Goal: Information Seeking & Learning: Check status

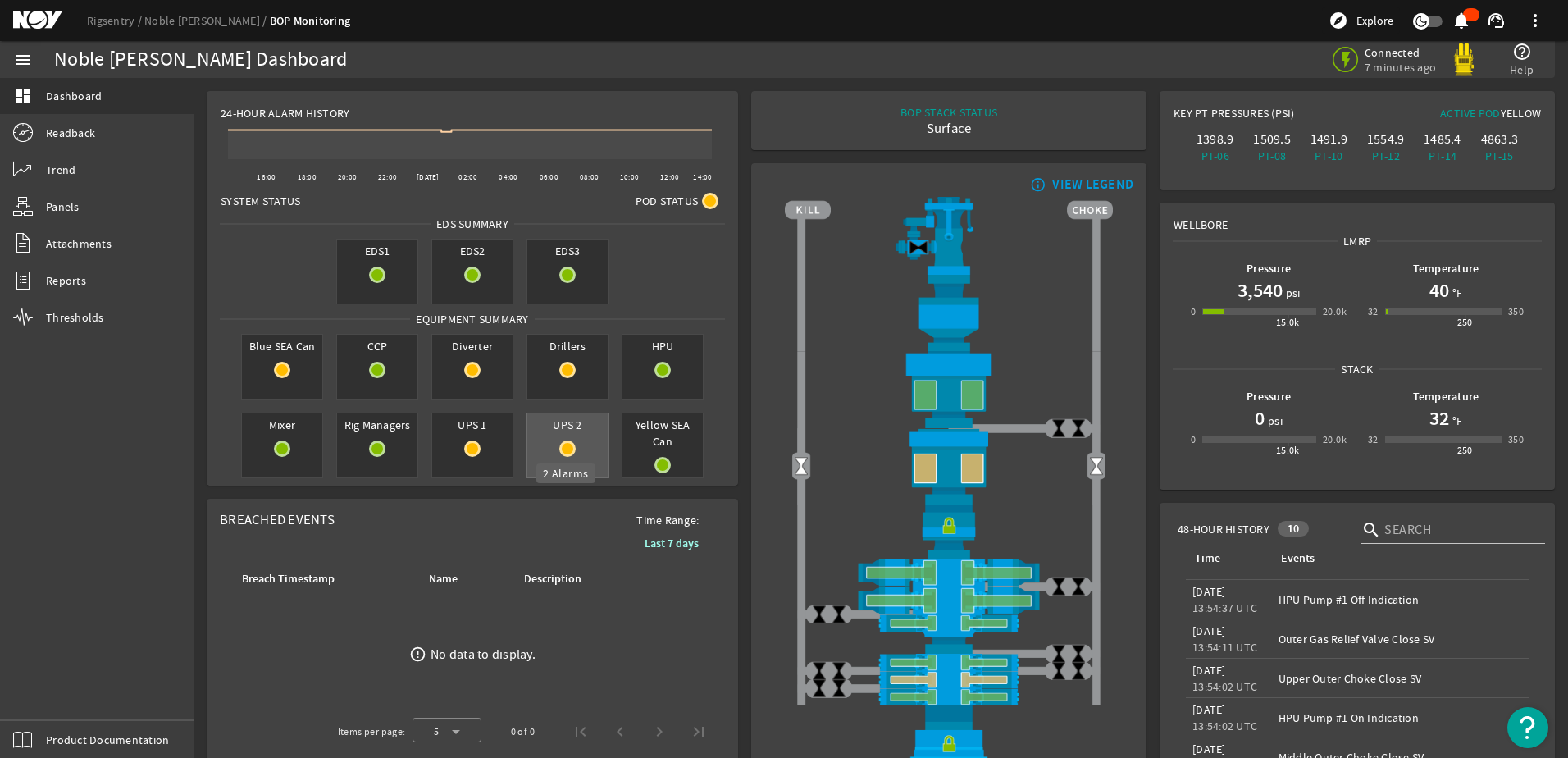
click at [568, 451] on mat-icon at bounding box center [568, 448] width 17 height 17
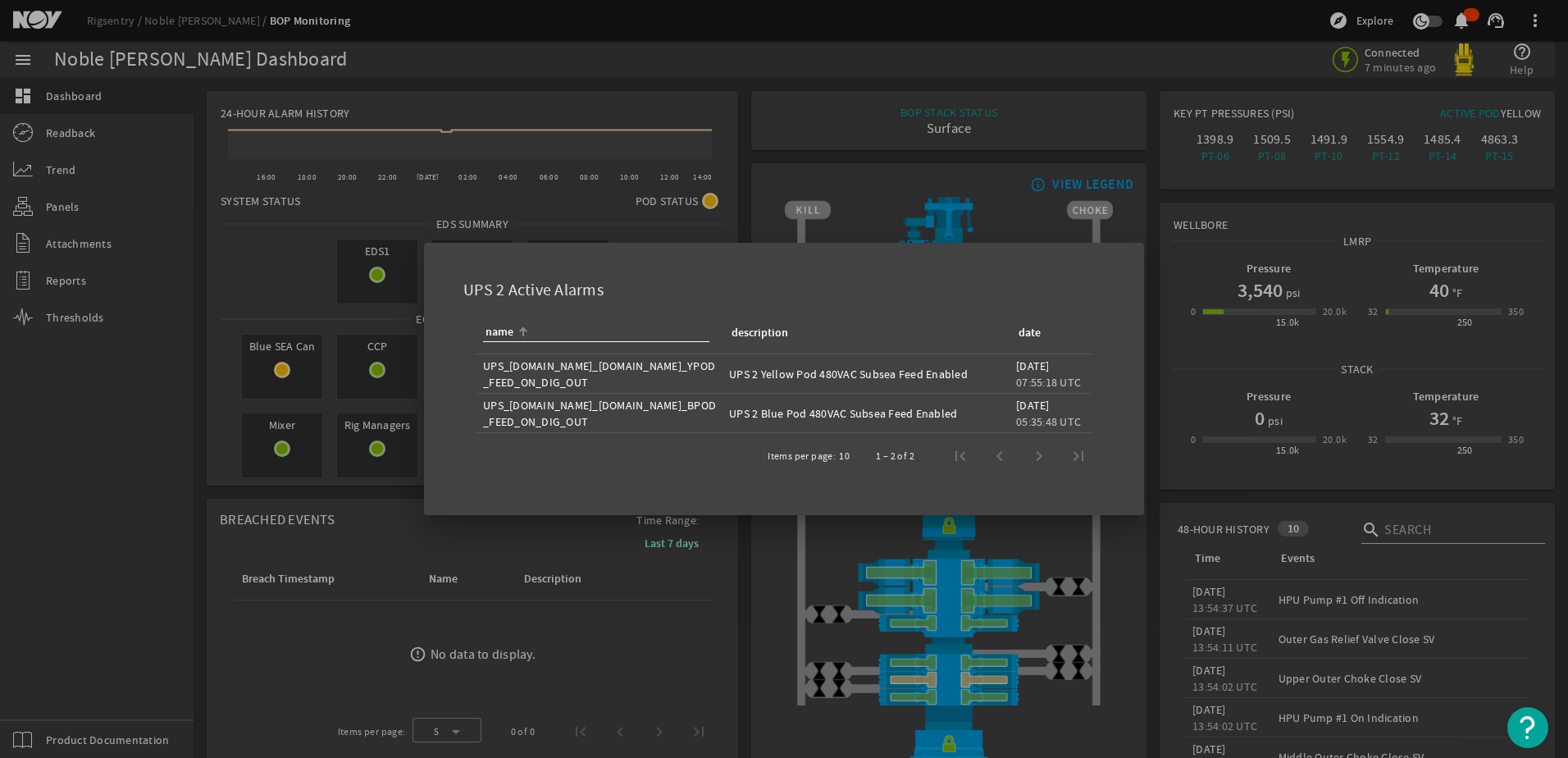
click at [393, 492] on div at bounding box center [784, 379] width 1568 height 758
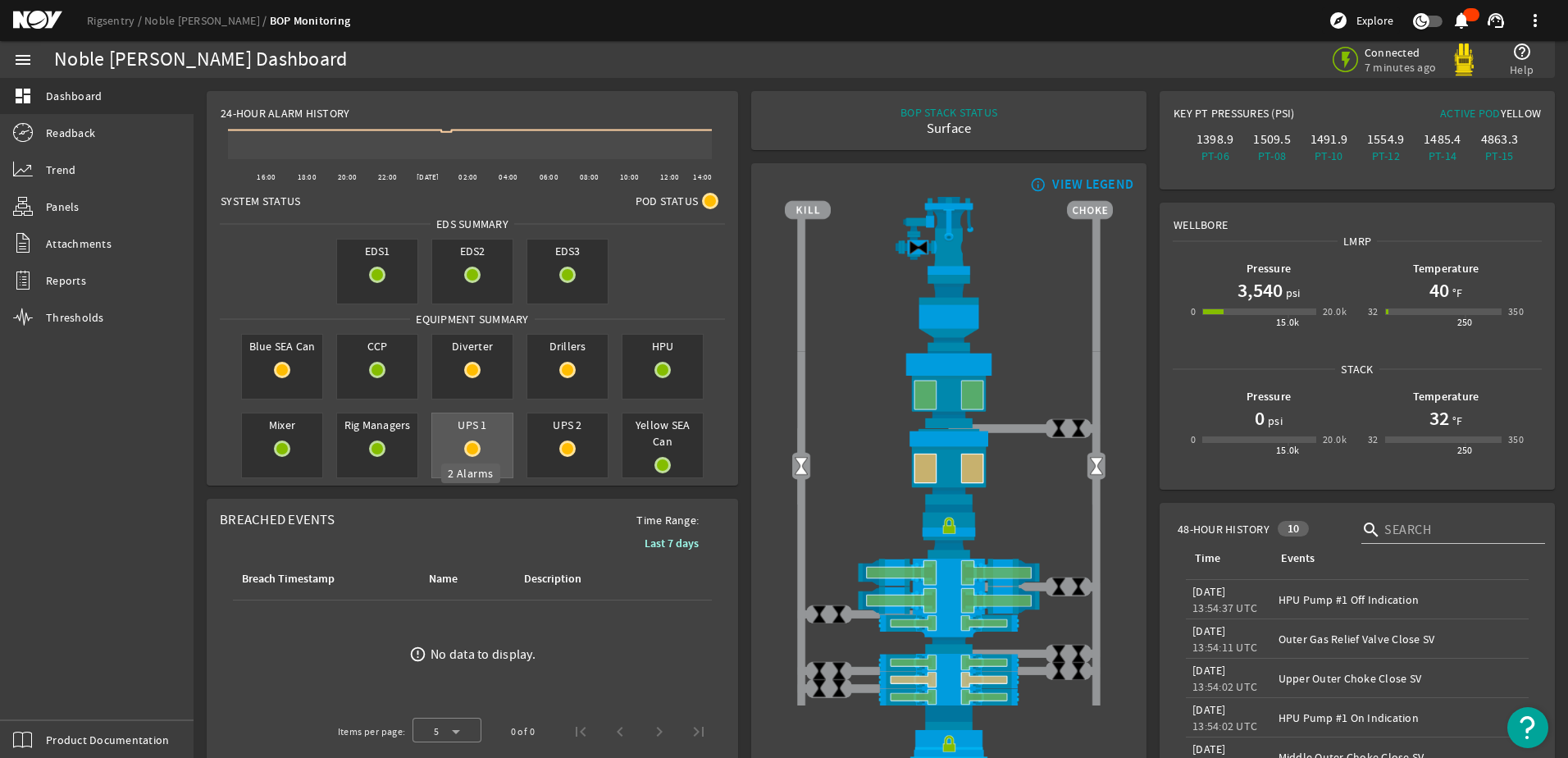
click at [476, 445] on mat-icon at bounding box center [473, 448] width 17 height 17
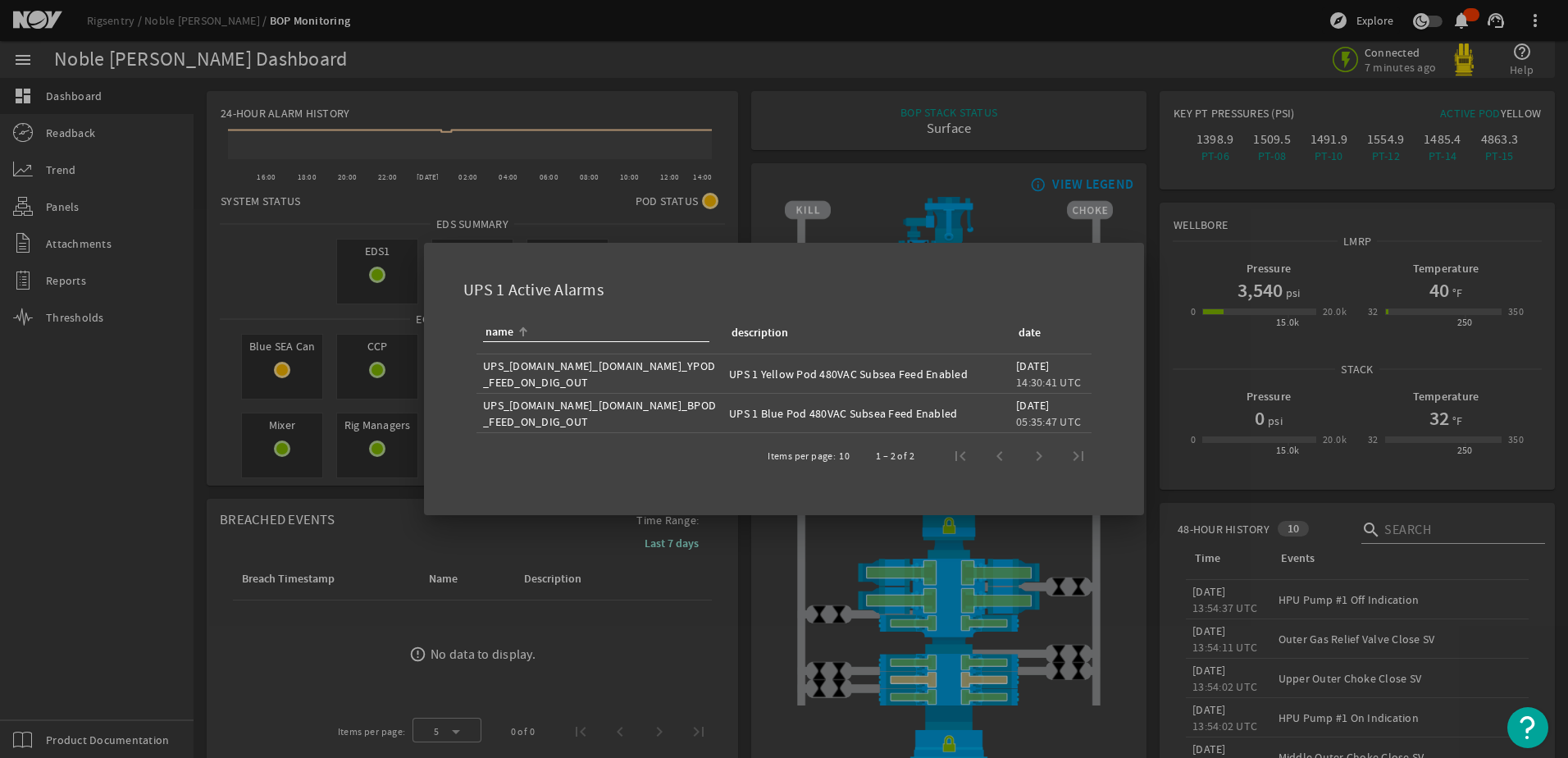
click at [409, 499] on div at bounding box center [784, 379] width 1568 height 758
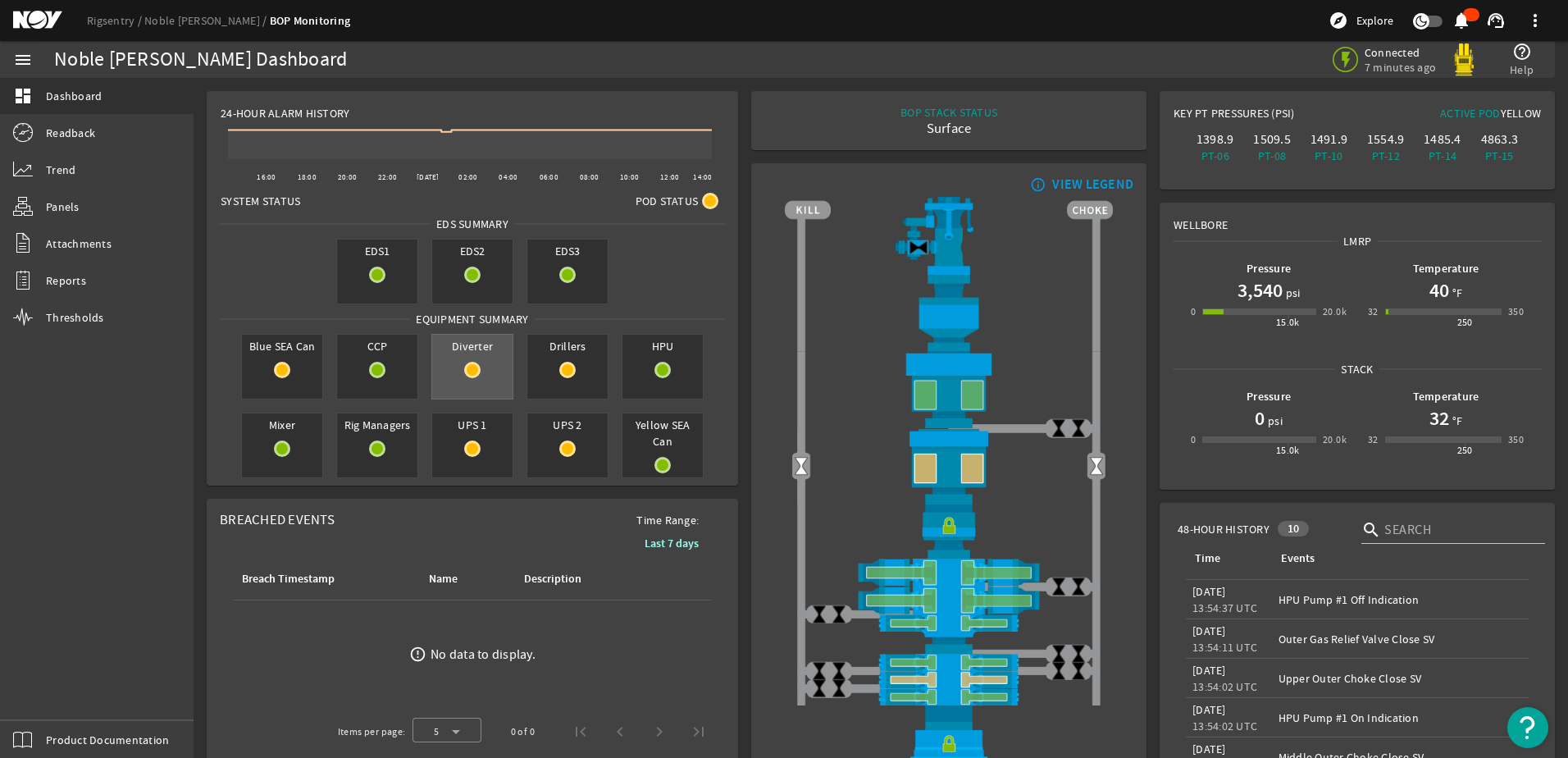
click at [465, 383] on div "Diverter" at bounding box center [473, 367] width 82 height 66
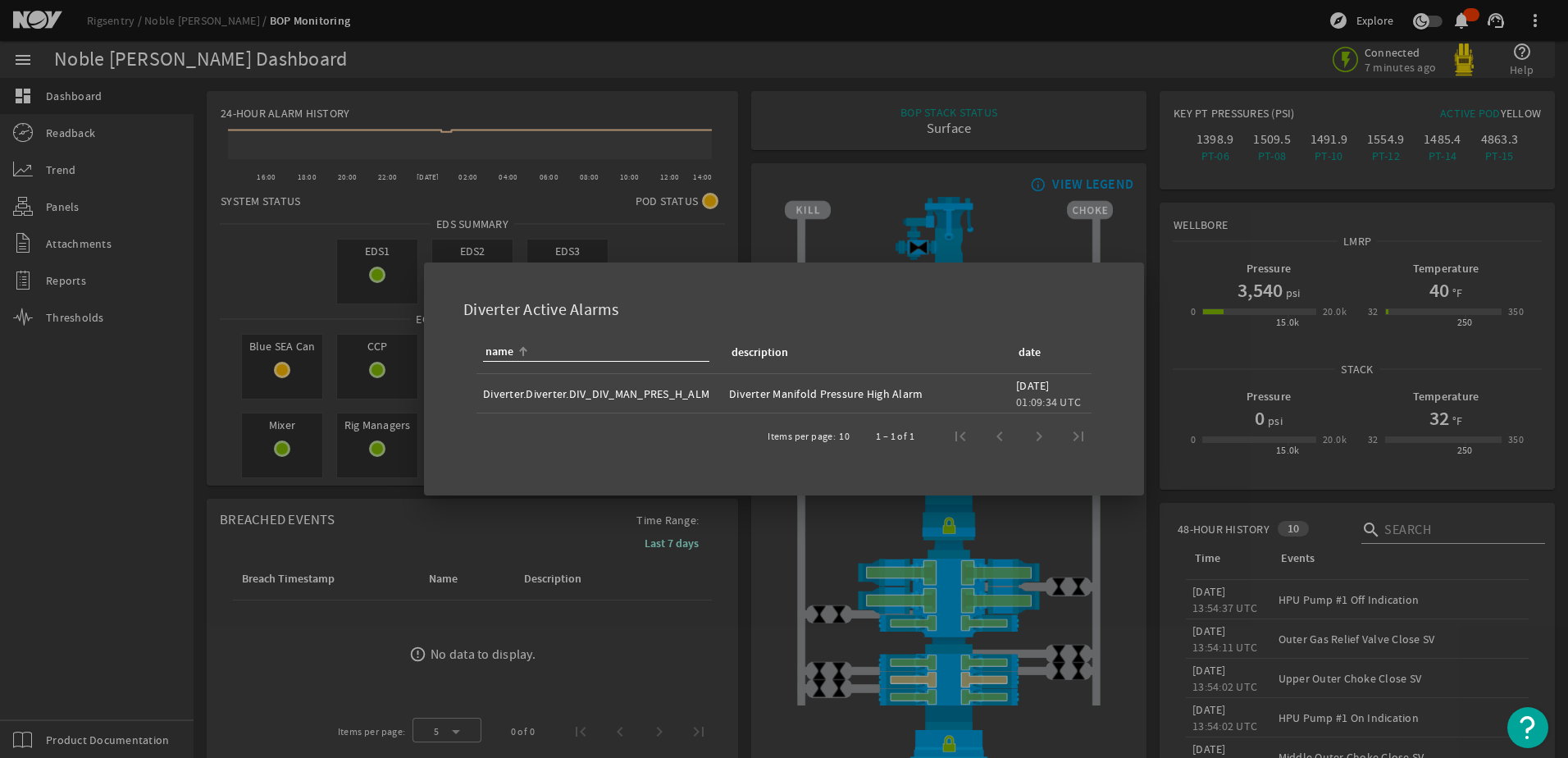
click at [403, 488] on div at bounding box center [784, 379] width 1568 height 758
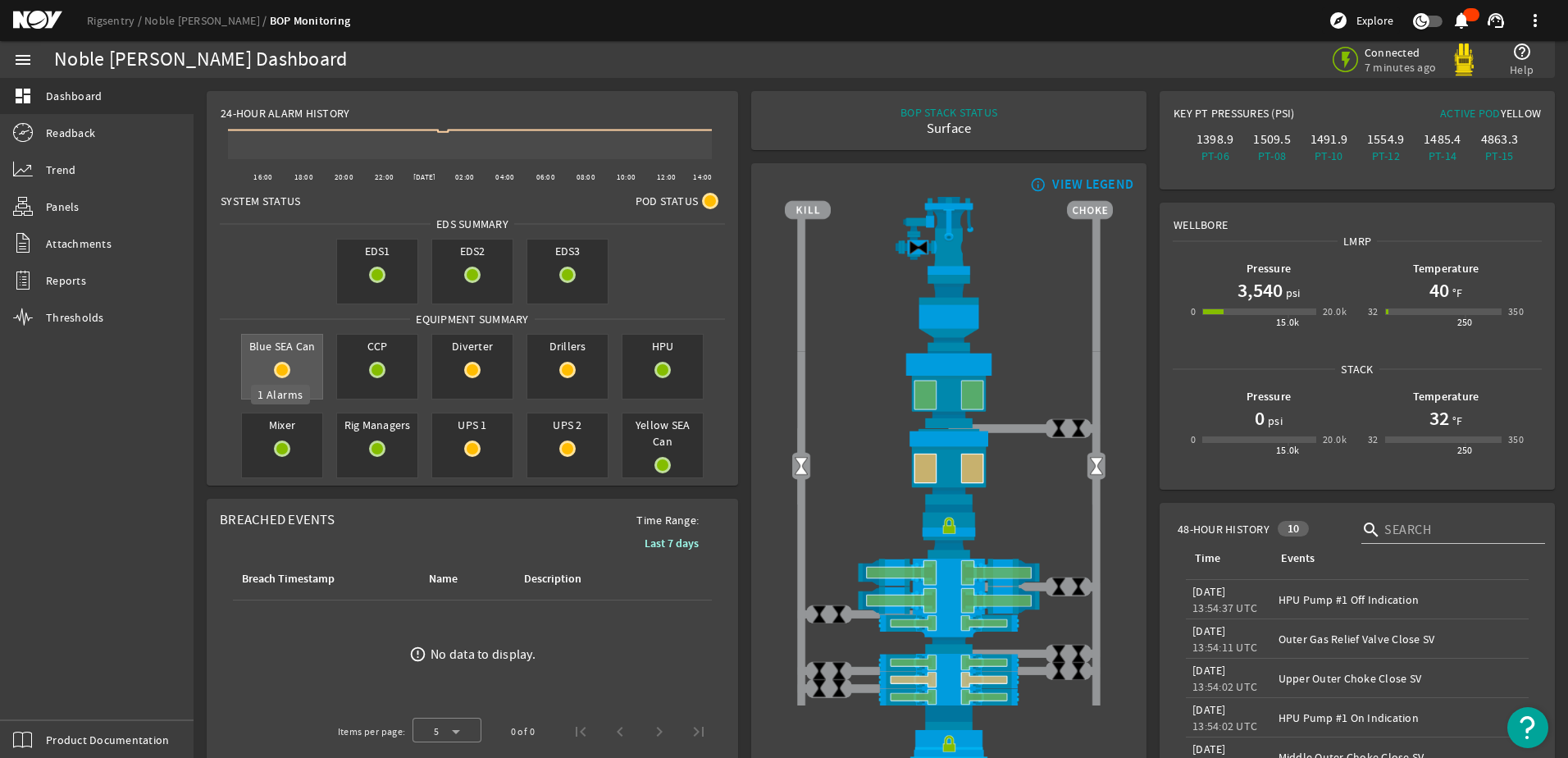
click at [274, 366] on mat-icon at bounding box center [283, 370] width 17 height 17
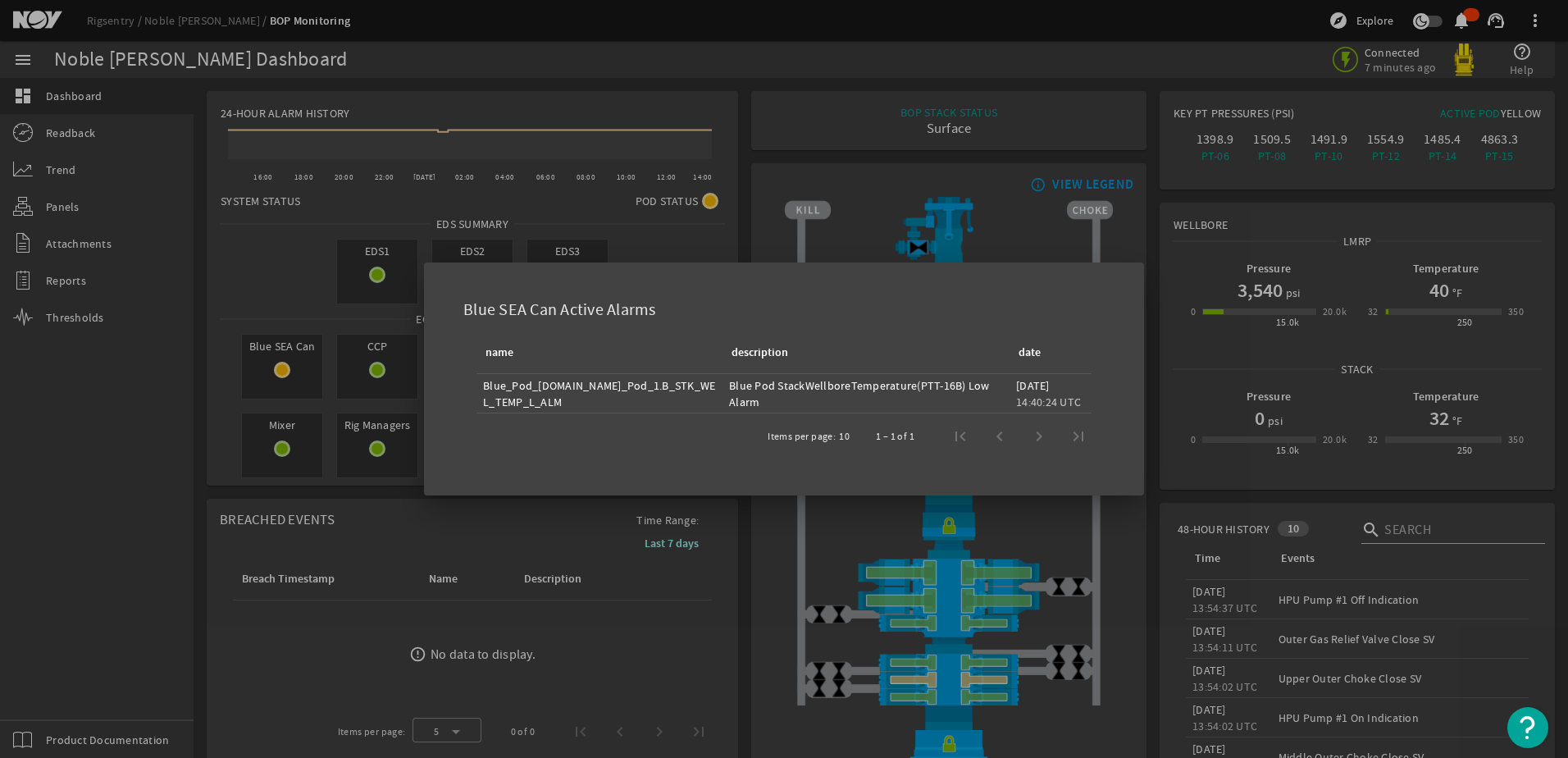
drag, startPoint x: 784, startPoint y: 385, endPoint x: 911, endPoint y: 400, distance: 127.9
click at [911, 400] on div "Blue Pod StackWellboreTemperature(PTT-16B) Low Alarm" at bounding box center [866, 393] width 274 height 33
drag, startPoint x: 911, startPoint y: 400, endPoint x: 843, endPoint y: 397, distance: 68.1
click at [843, 397] on div "Blue Pod StackWellboreTemperature(PTT-16B) Low Alarm" at bounding box center [866, 393] width 274 height 33
click at [401, 490] on div at bounding box center [784, 379] width 1568 height 758
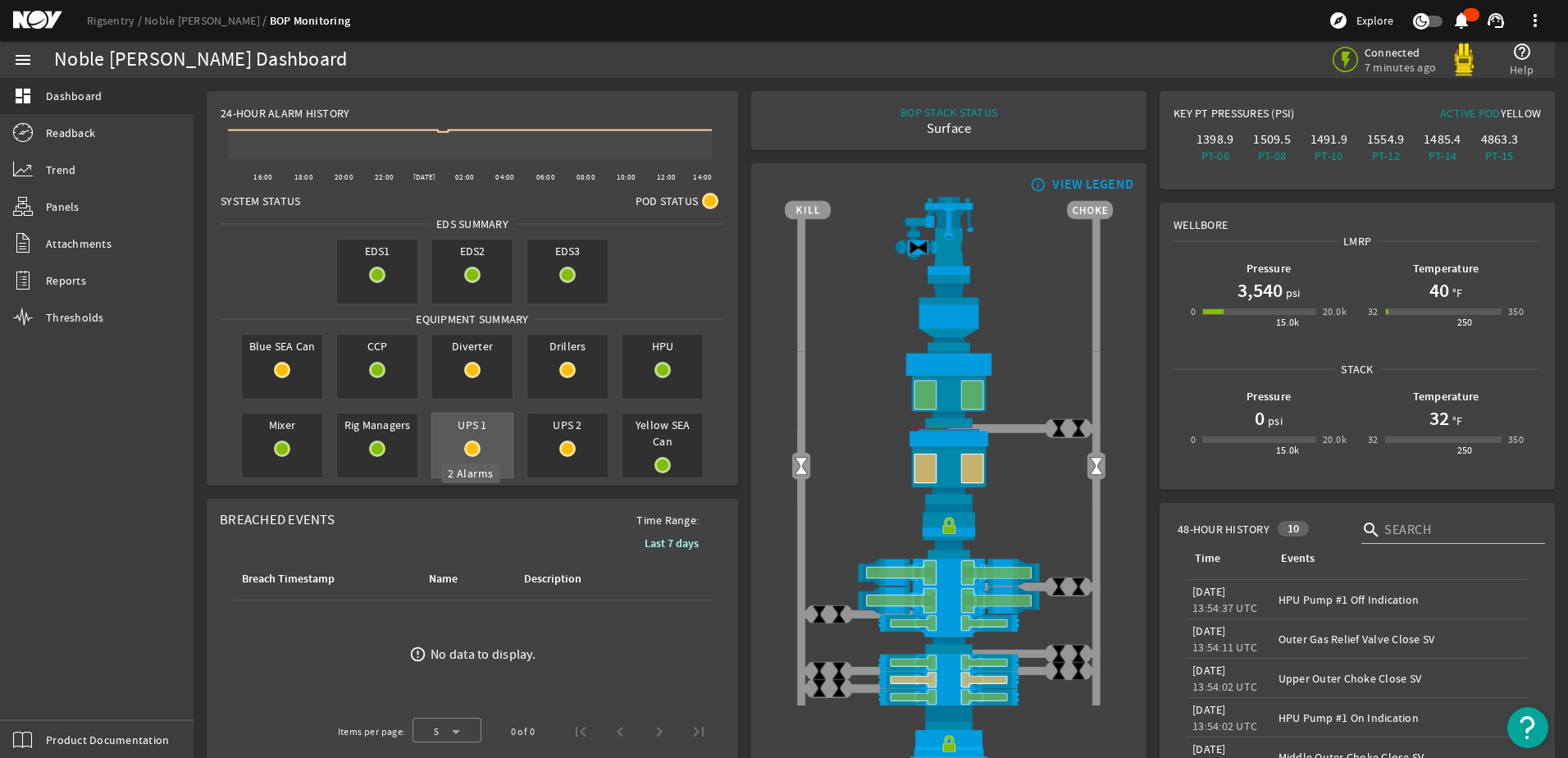
click at [485, 445] on rigsentry-circle-icon at bounding box center [473, 448] width 81 height 17
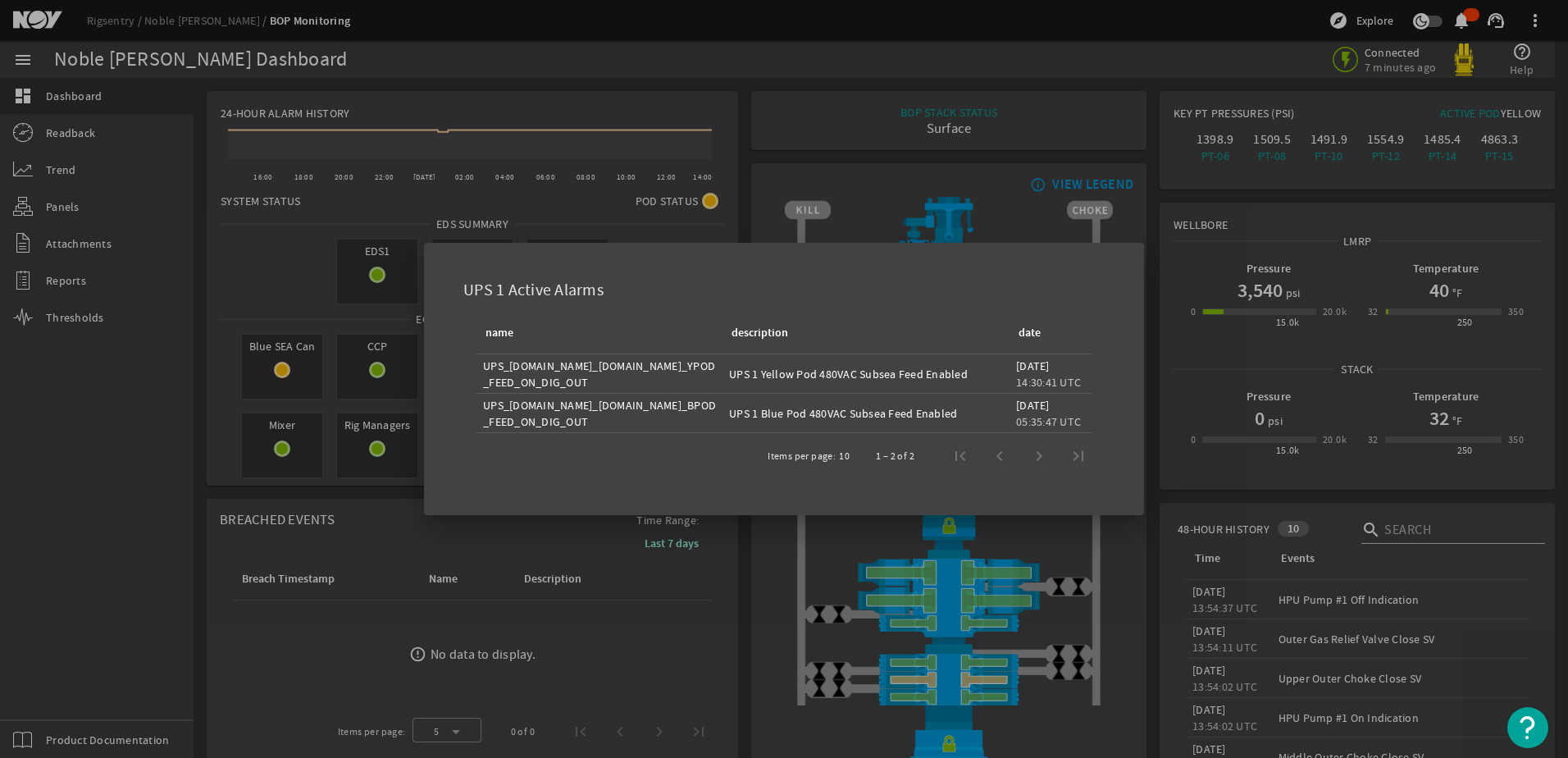
drag, startPoint x: 983, startPoint y: 374, endPoint x: 755, endPoint y: 377, distance: 228.0
click at [755, 377] on div "UPS 1 Yellow Pod 480VAC Subsea Feed Enabled" at bounding box center [866, 374] width 274 height 17
click at [404, 494] on div at bounding box center [784, 379] width 1568 height 758
